Goal: Information Seeking & Learning: Find contact information

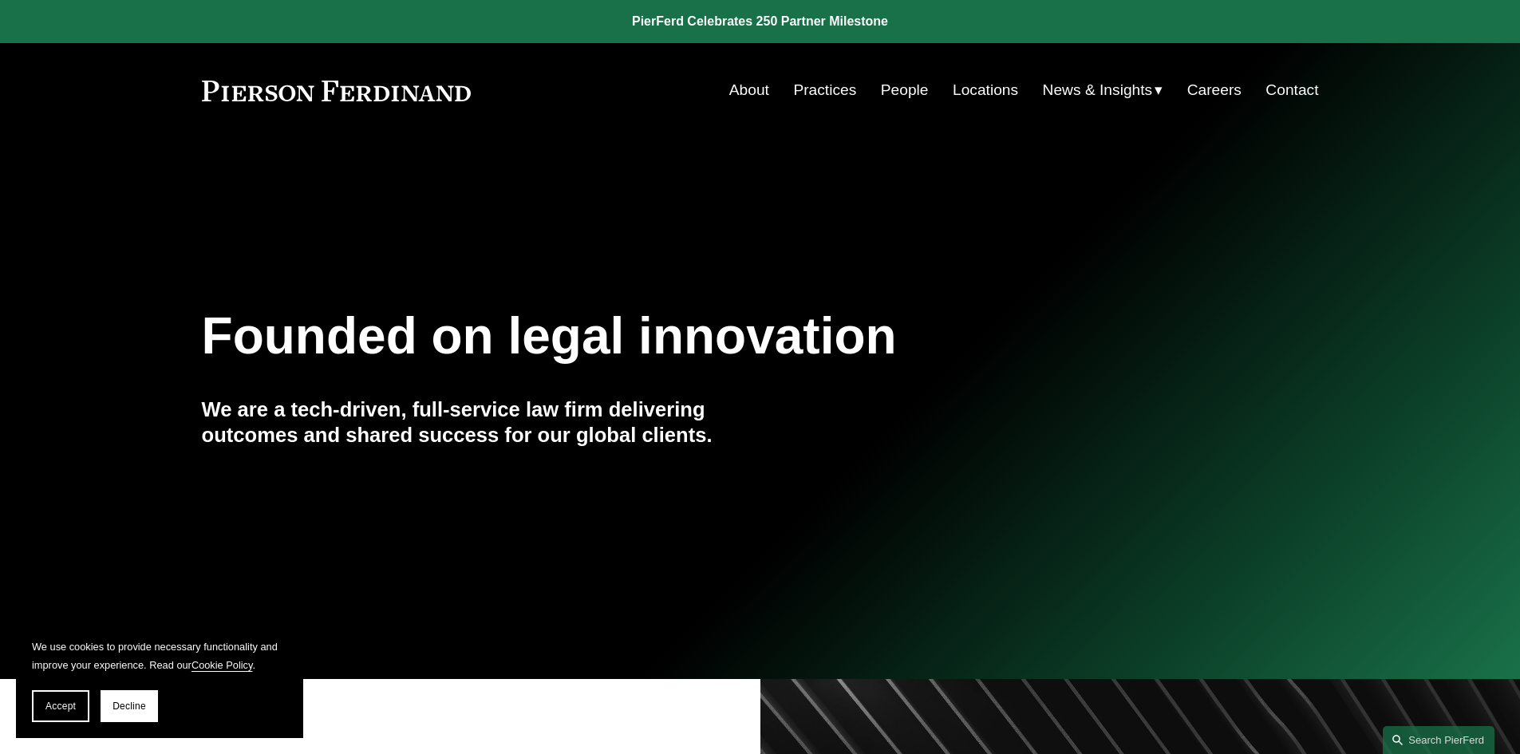
click at [893, 95] on link "People" at bounding box center [905, 90] width 48 height 30
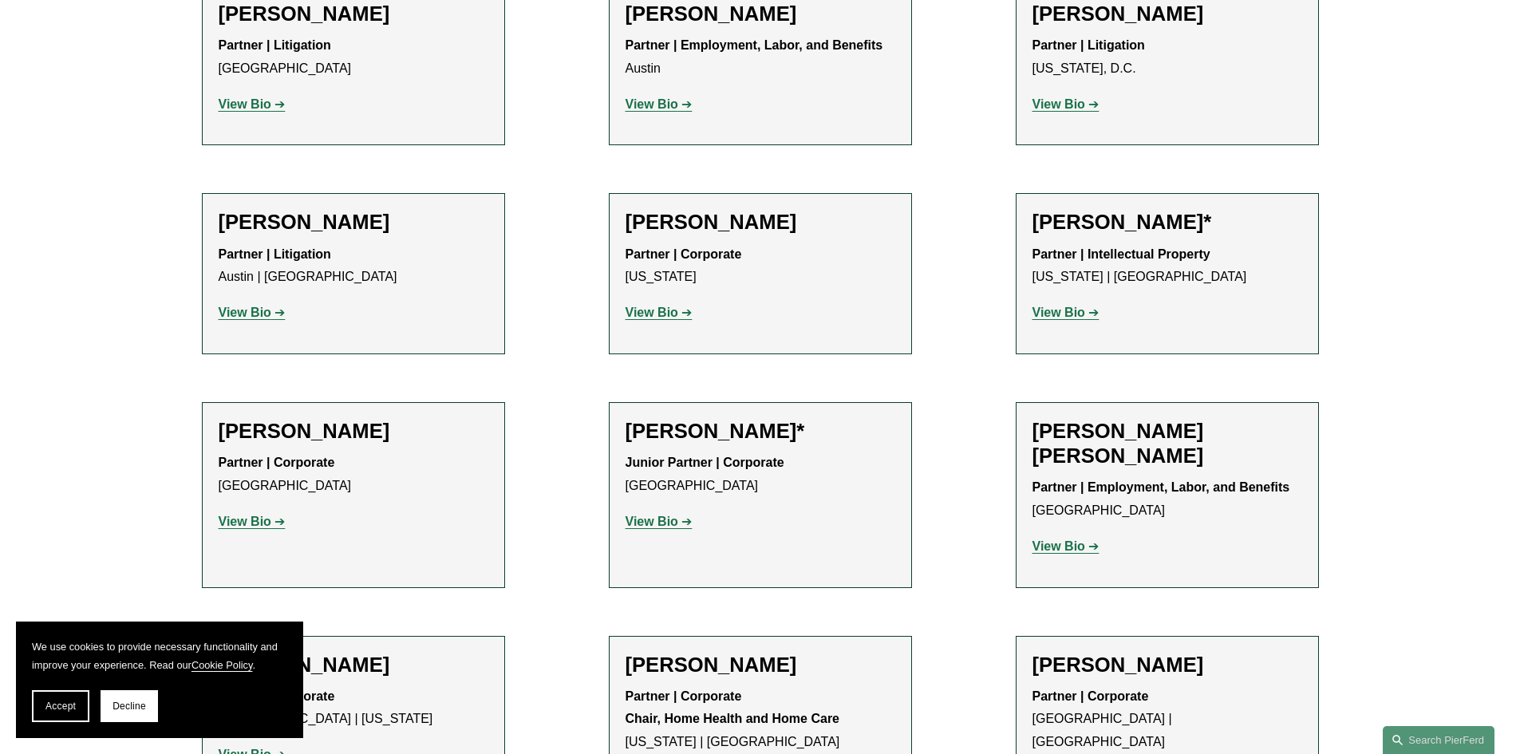
scroll to position [798, 0]
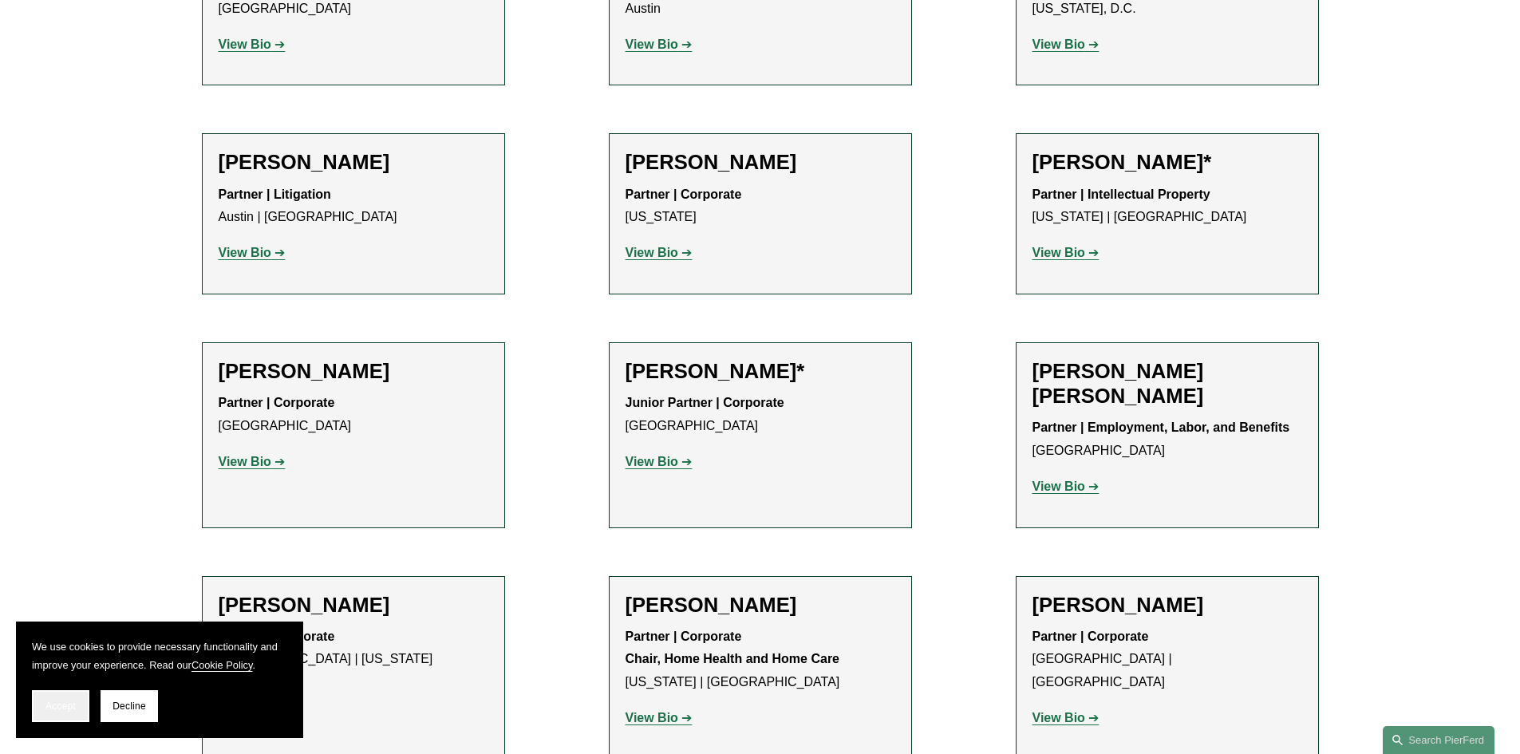
click at [75, 706] on span "Accept" at bounding box center [60, 706] width 30 height 11
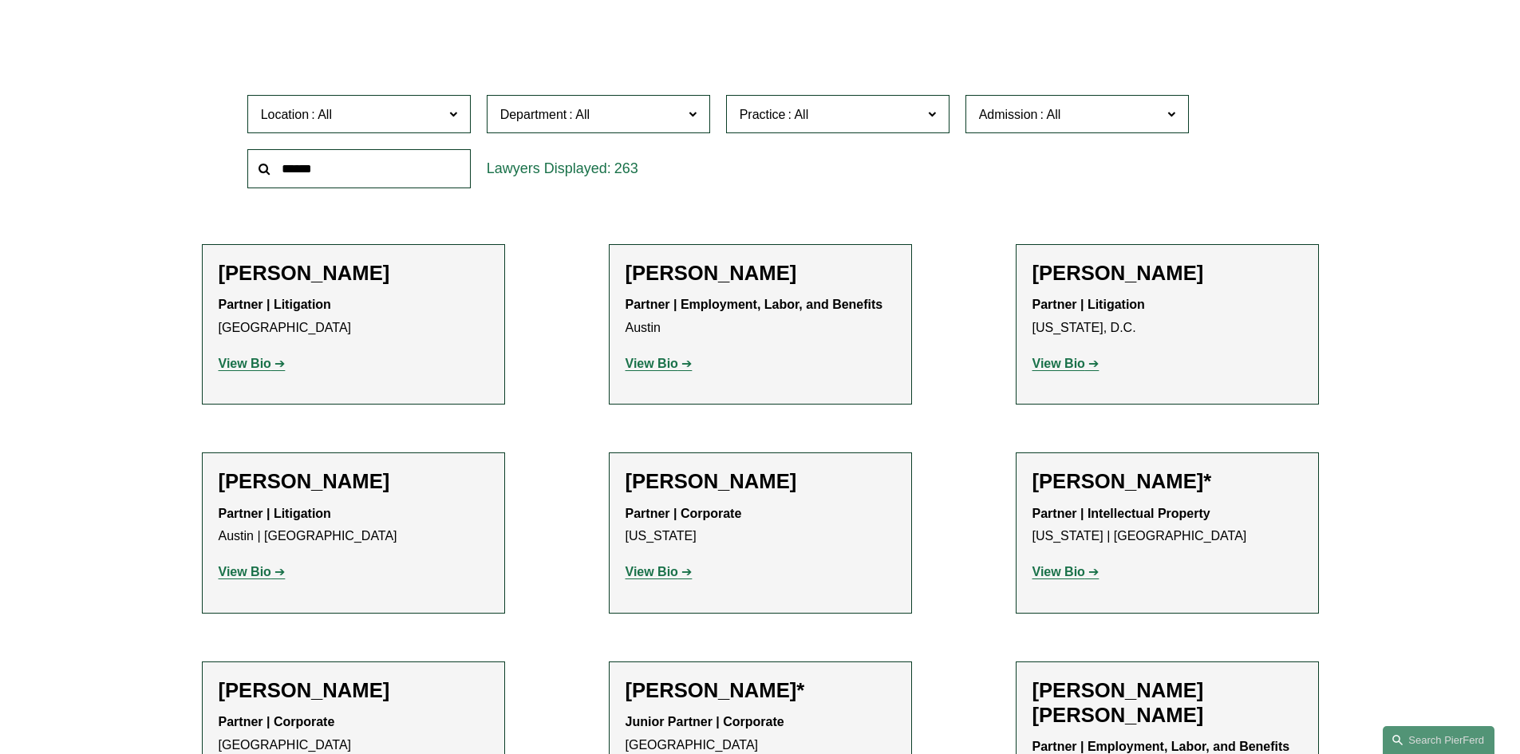
scroll to position [160, 0]
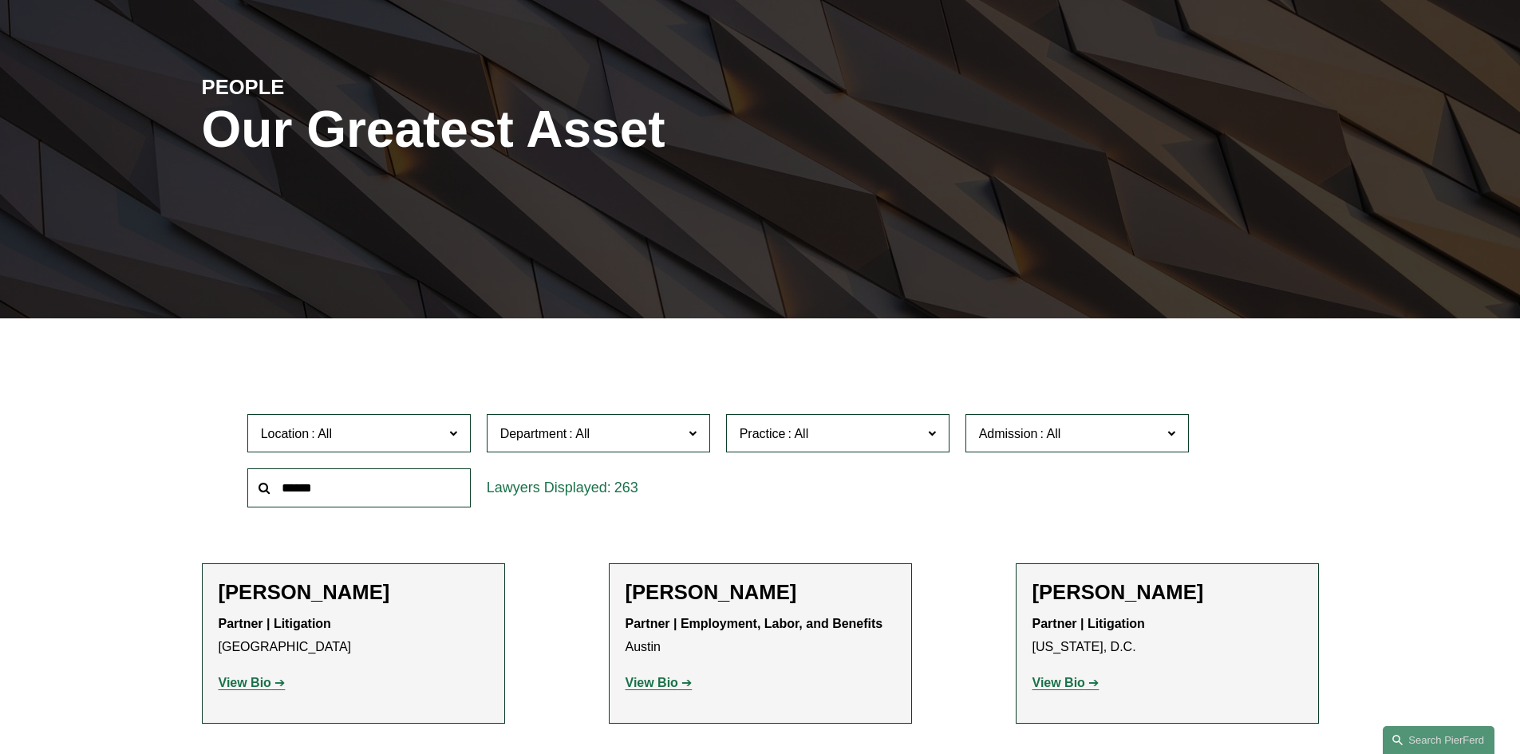
click at [334, 487] on input "text" at bounding box center [358, 487] width 223 height 39
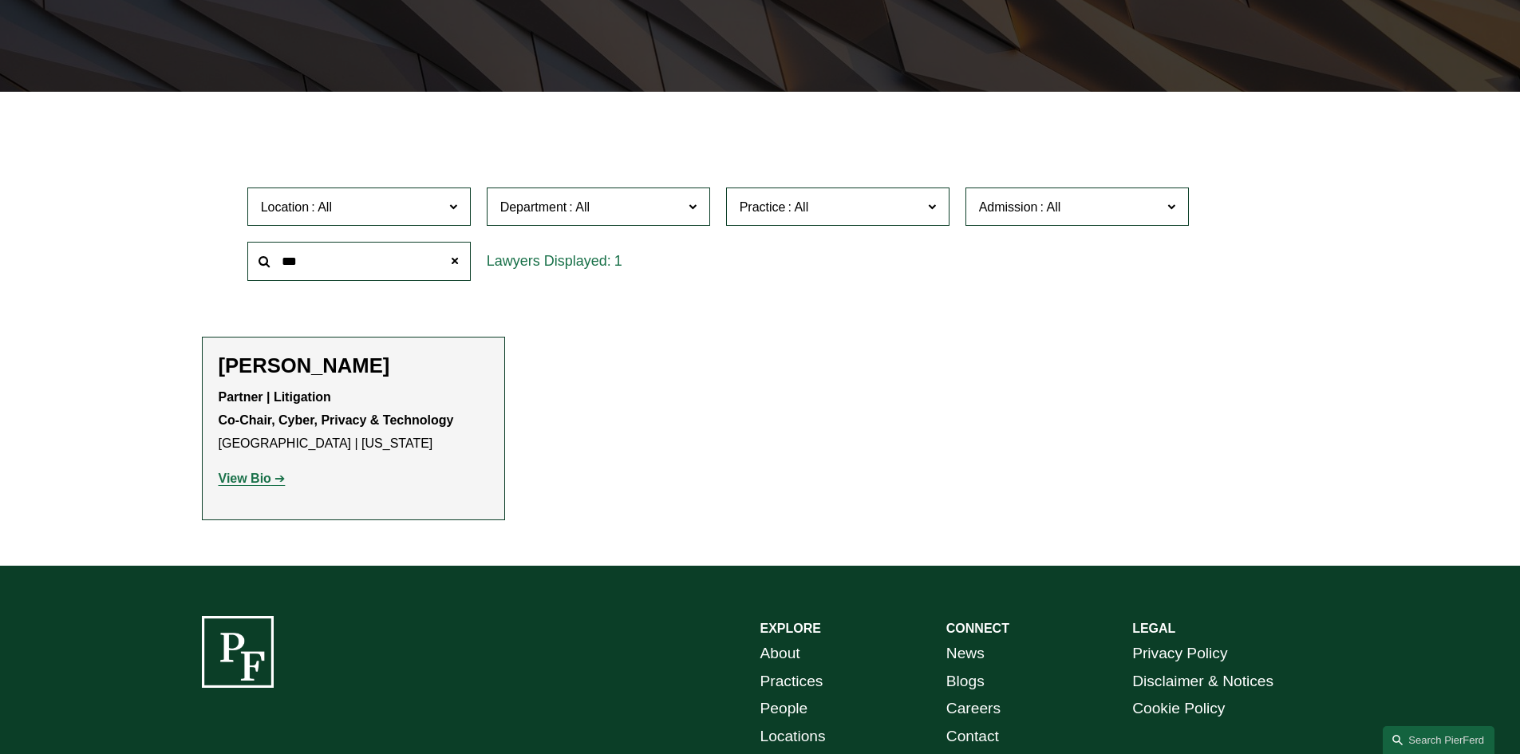
scroll to position [399, 0]
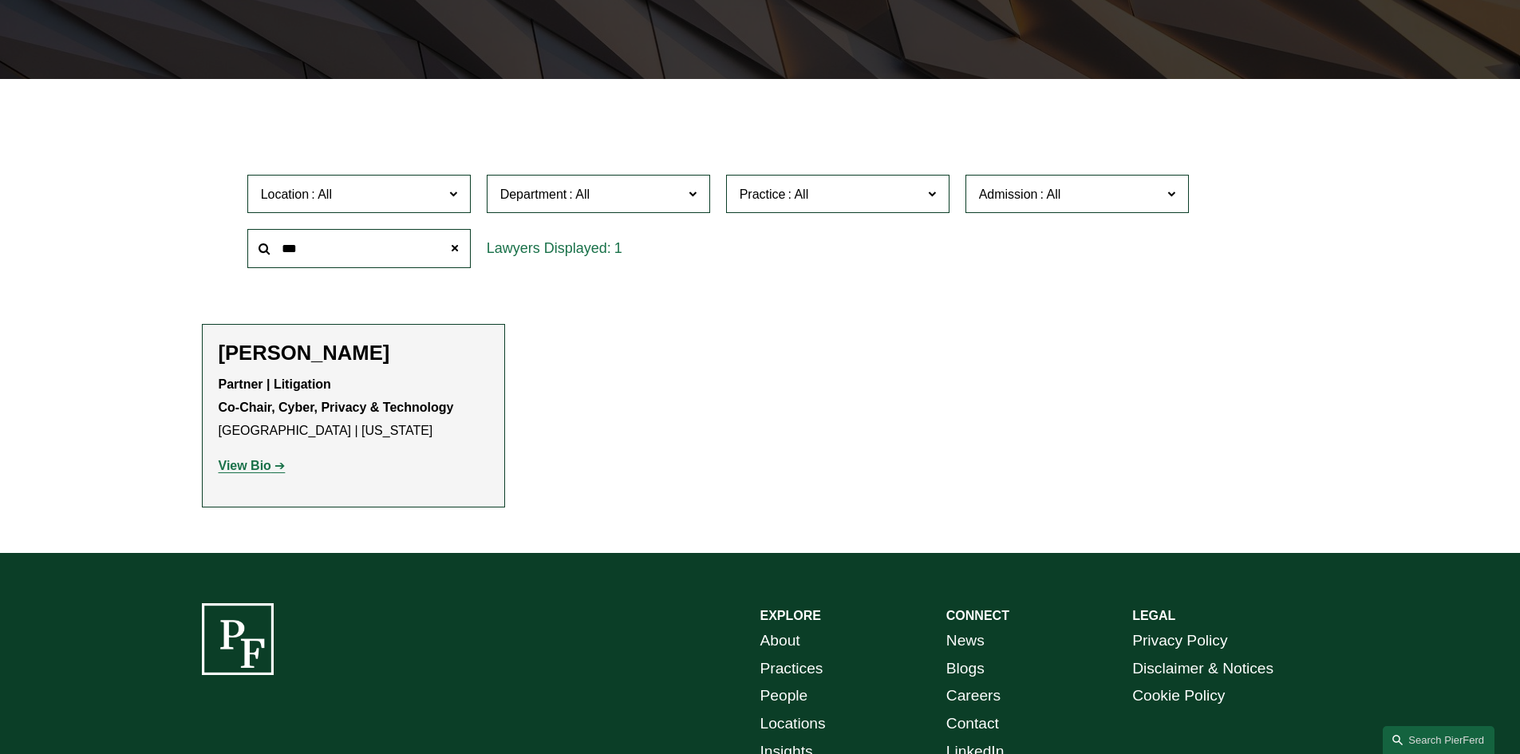
click at [264, 469] on strong "View Bio" at bounding box center [245, 466] width 53 height 14
click at [339, 244] on input "***" at bounding box center [358, 248] width 223 height 39
type input "*"
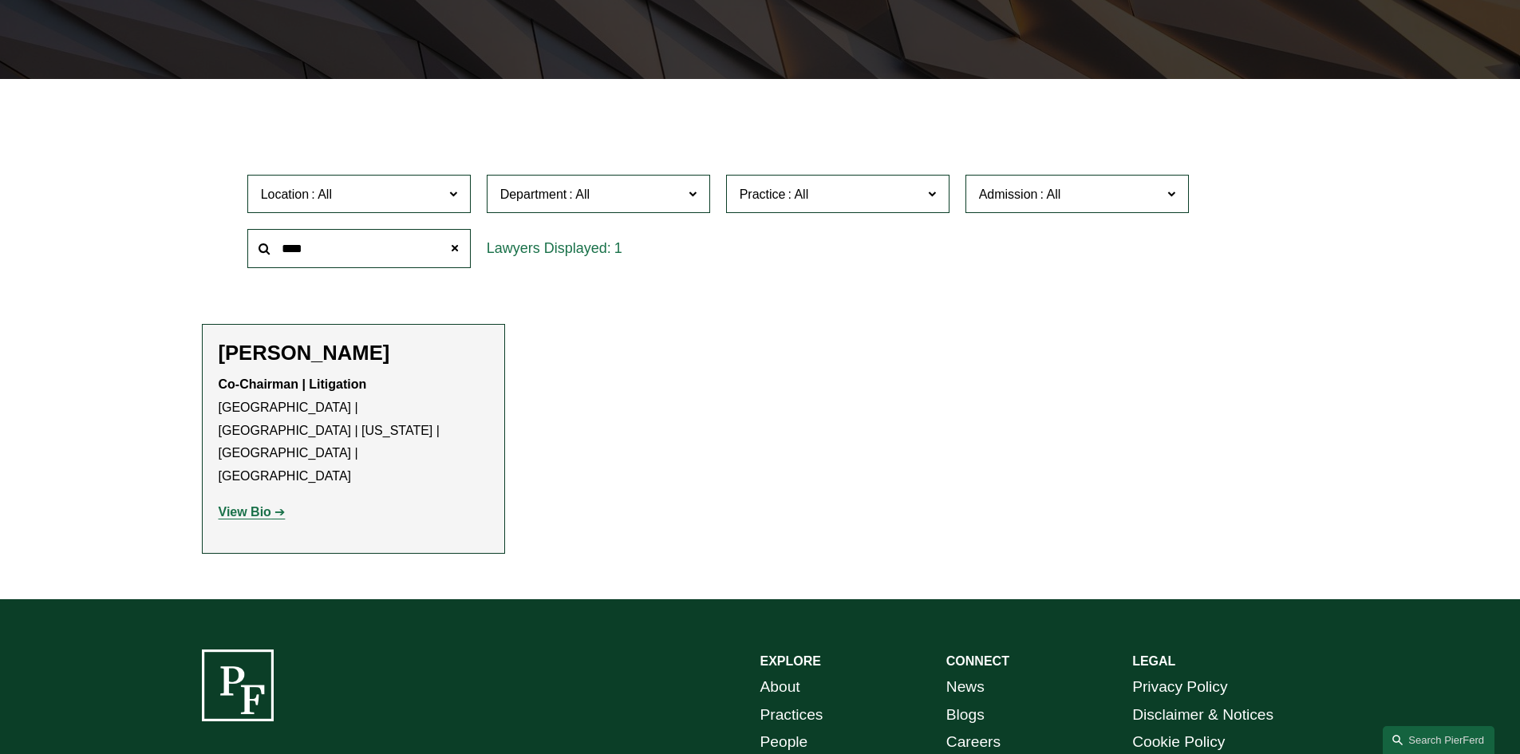
type input "****"
click at [261, 363] on h2 "[PERSON_NAME]" at bounding box center [354, 353] width 270 height 25
click at [246, 505] on strong "View Bio" at bounding box center [245, 512] width 53 height 14
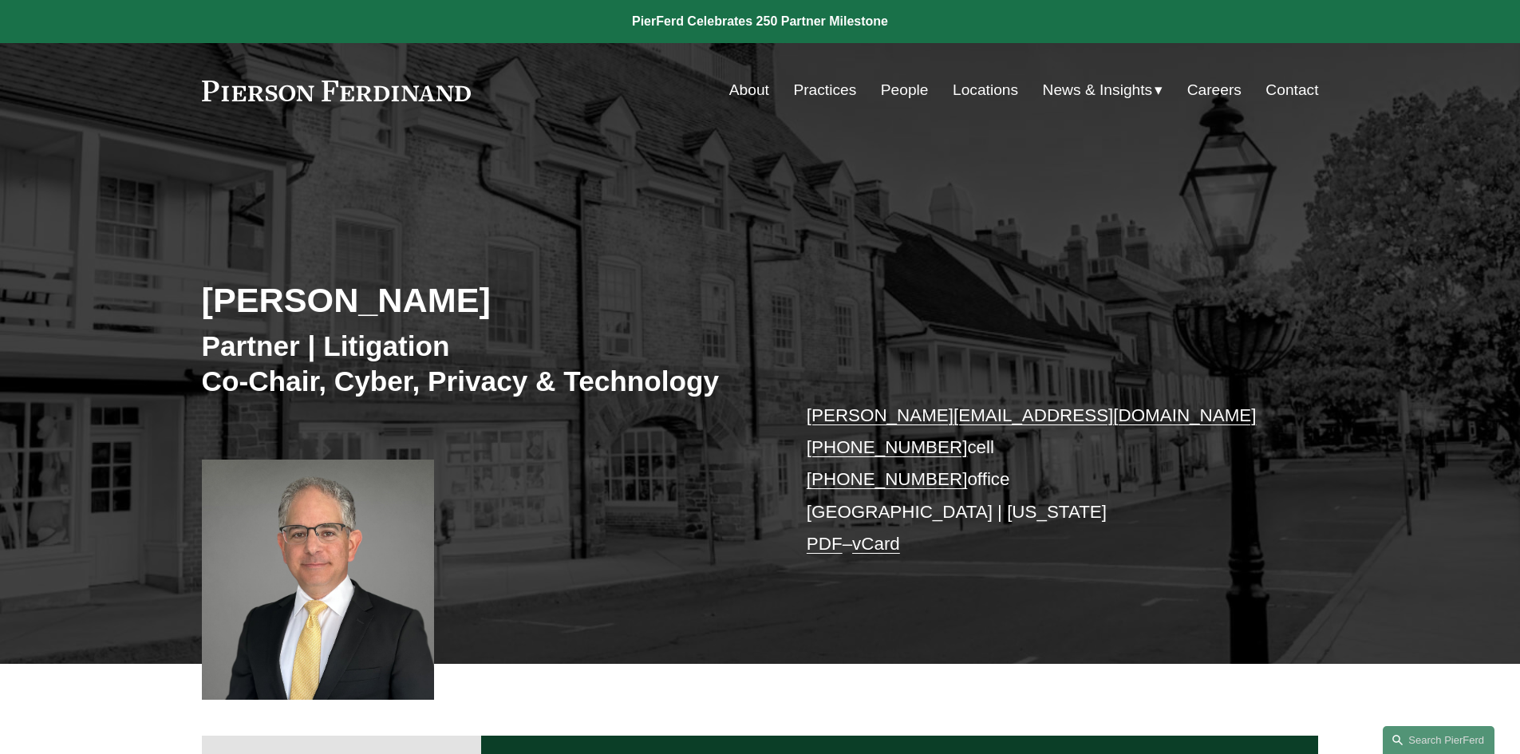
click at [319, 613] on div at bounding box center [318, 580] width 233 height 240
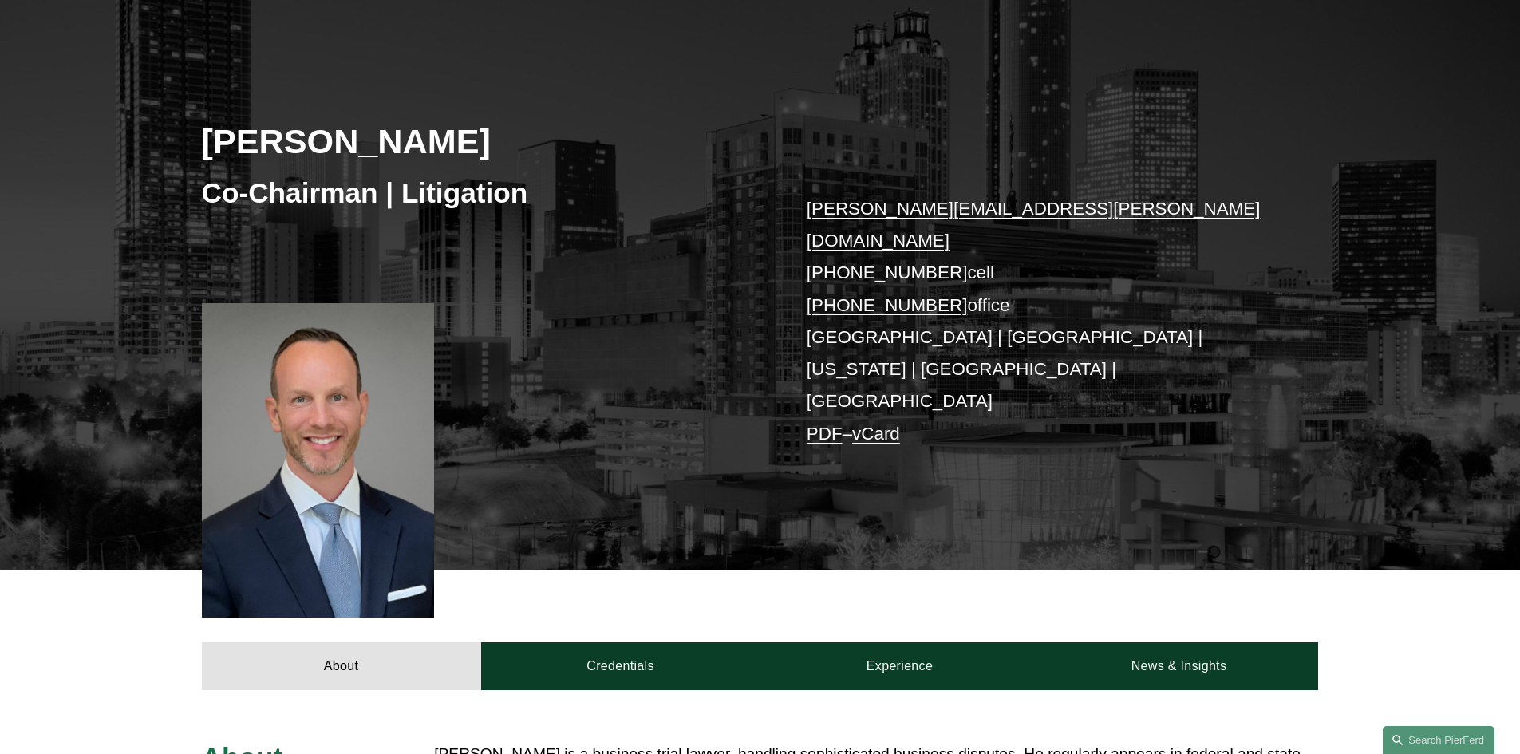
scroll to position [160, 0]
click at [288, 390] on div at bounding box center [318, 459] width 233 height 314
